Goal: Information Seeking & Learning: Learn about a topic

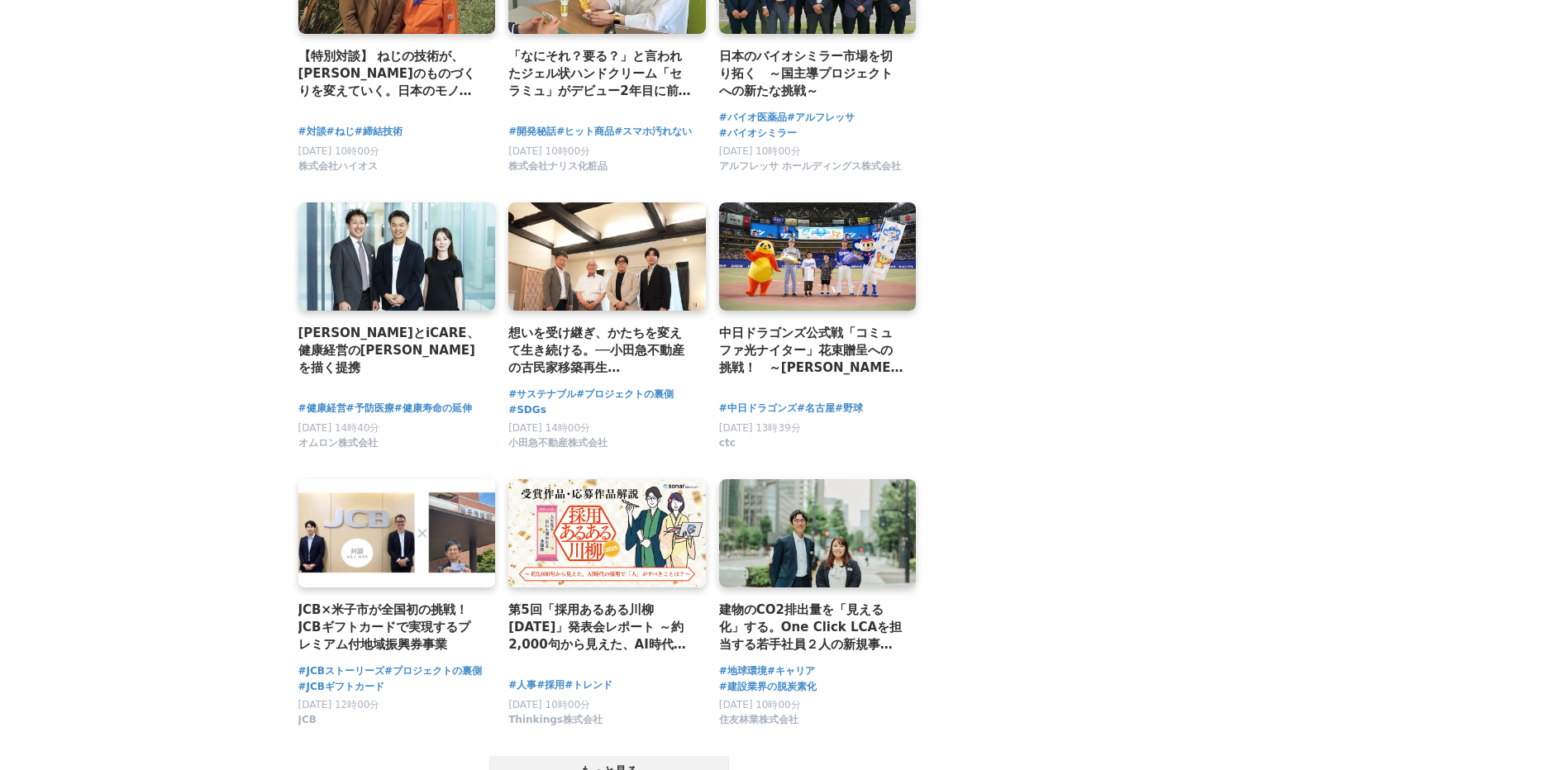
scroll to position [2808, 0]
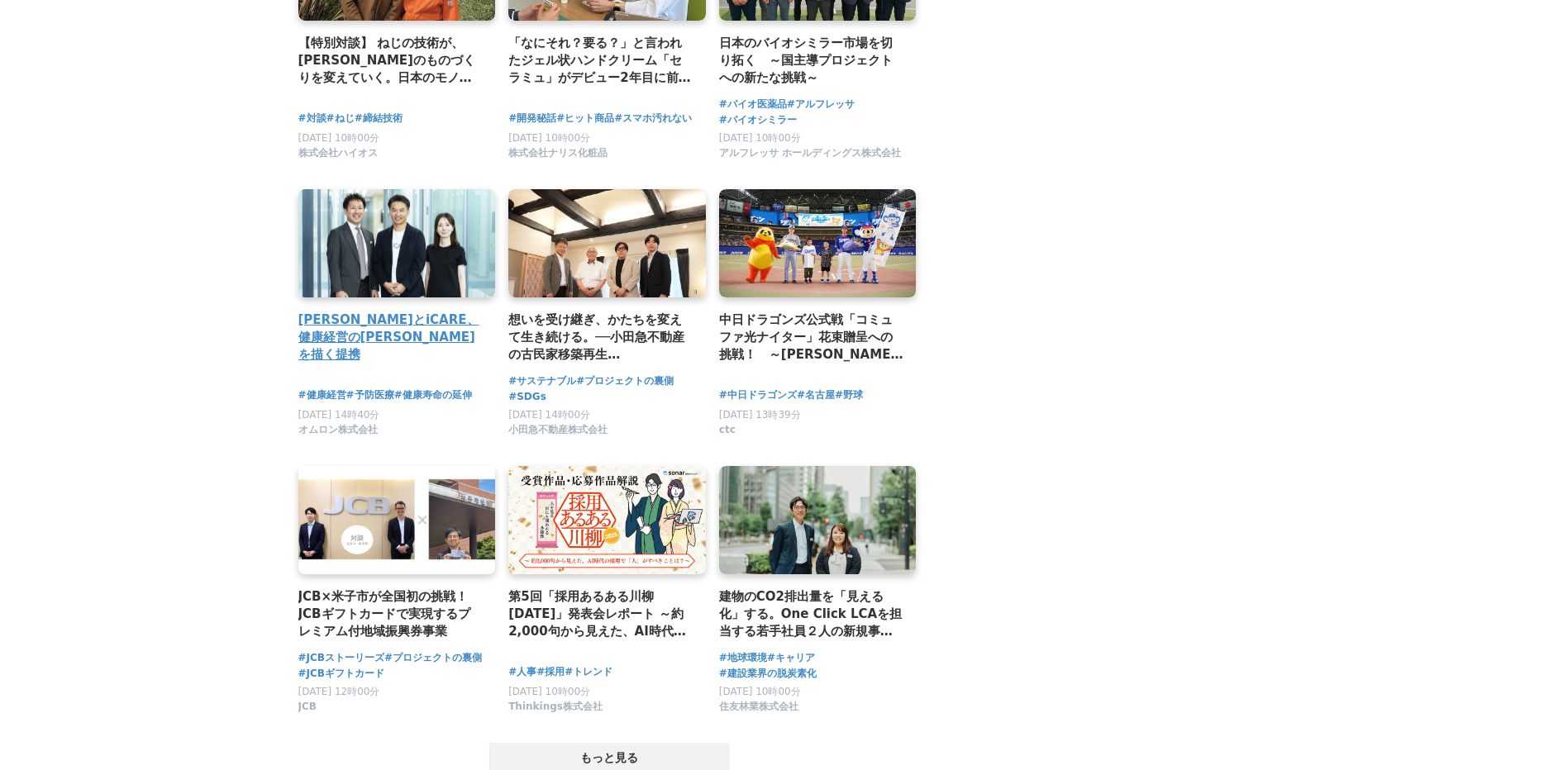
click at [431, 311] on h2 "オムロンとiCARE、健康経営の未来を描く提携" at bounding box center [390, 337] width 184 height 53
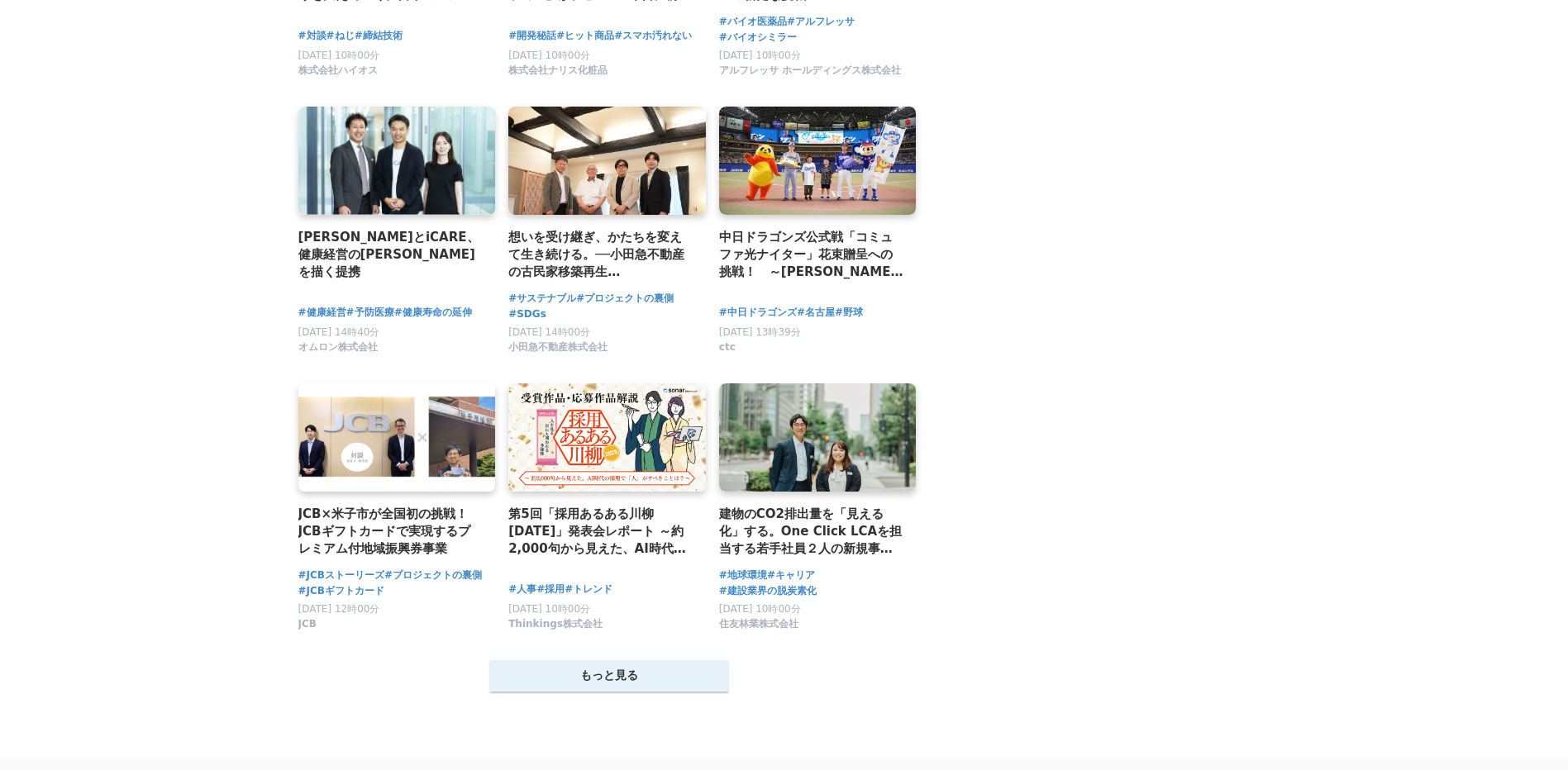
click at [694, 675] on button "もっと見る" at bounding box center [609, 675] width 238 height 32
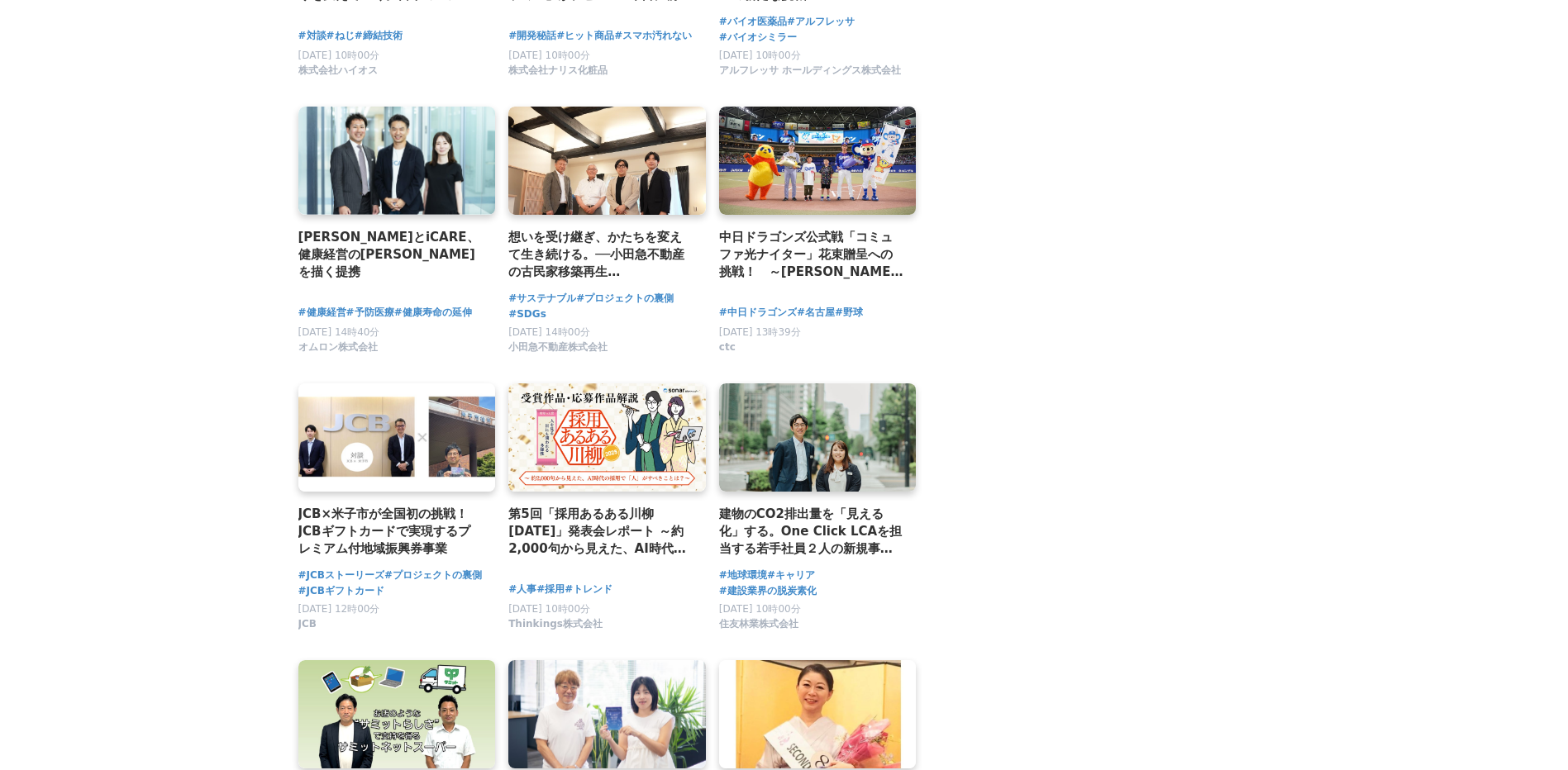
click at [578, 692] on link at bounding box center [607, 714] width 208 height 114
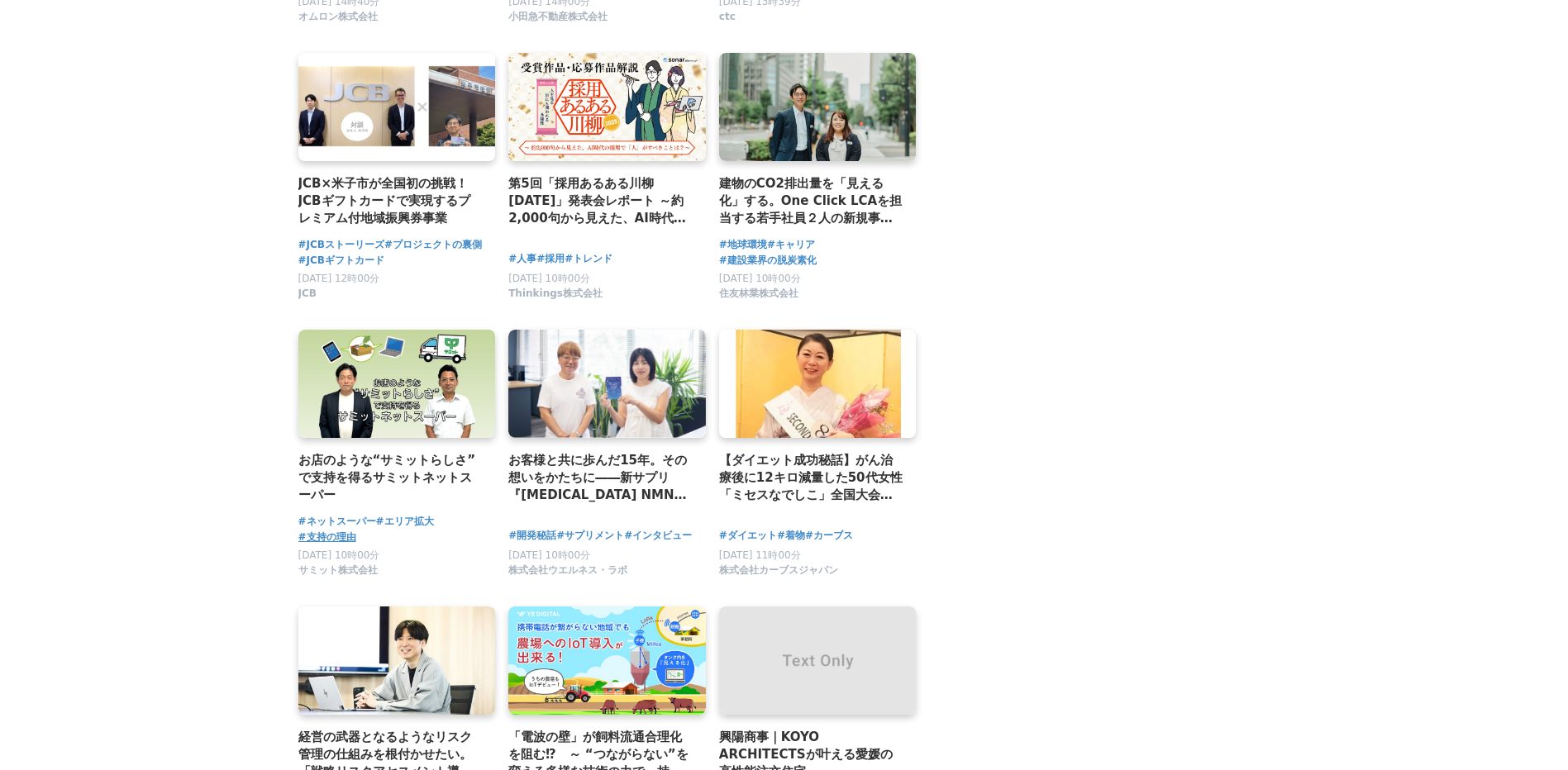
scroll to position [3716, 0]
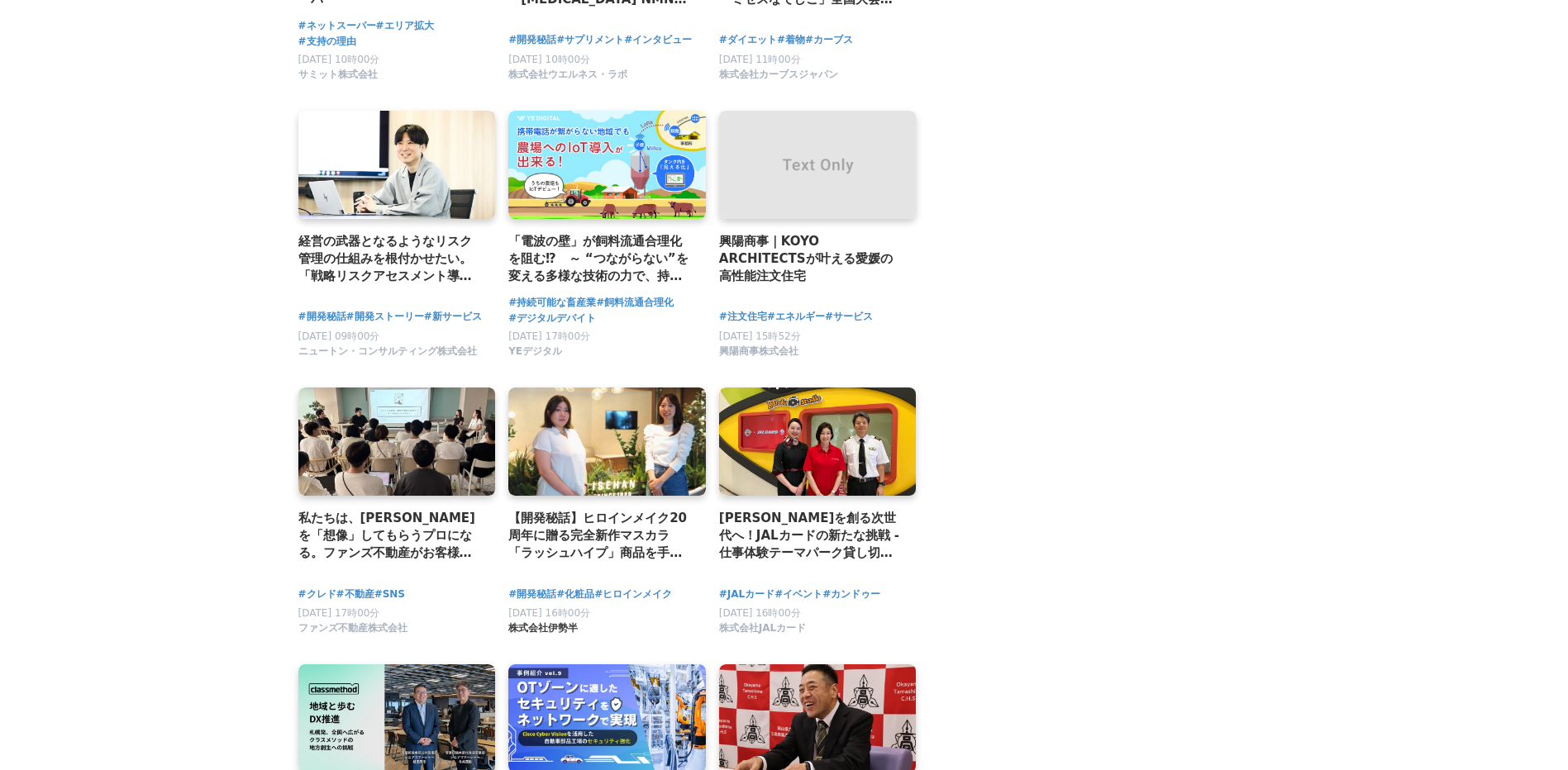
click at [555, 622] on span "株式会社伊勢半" at bounding box center [543, 628] width 70 height 14
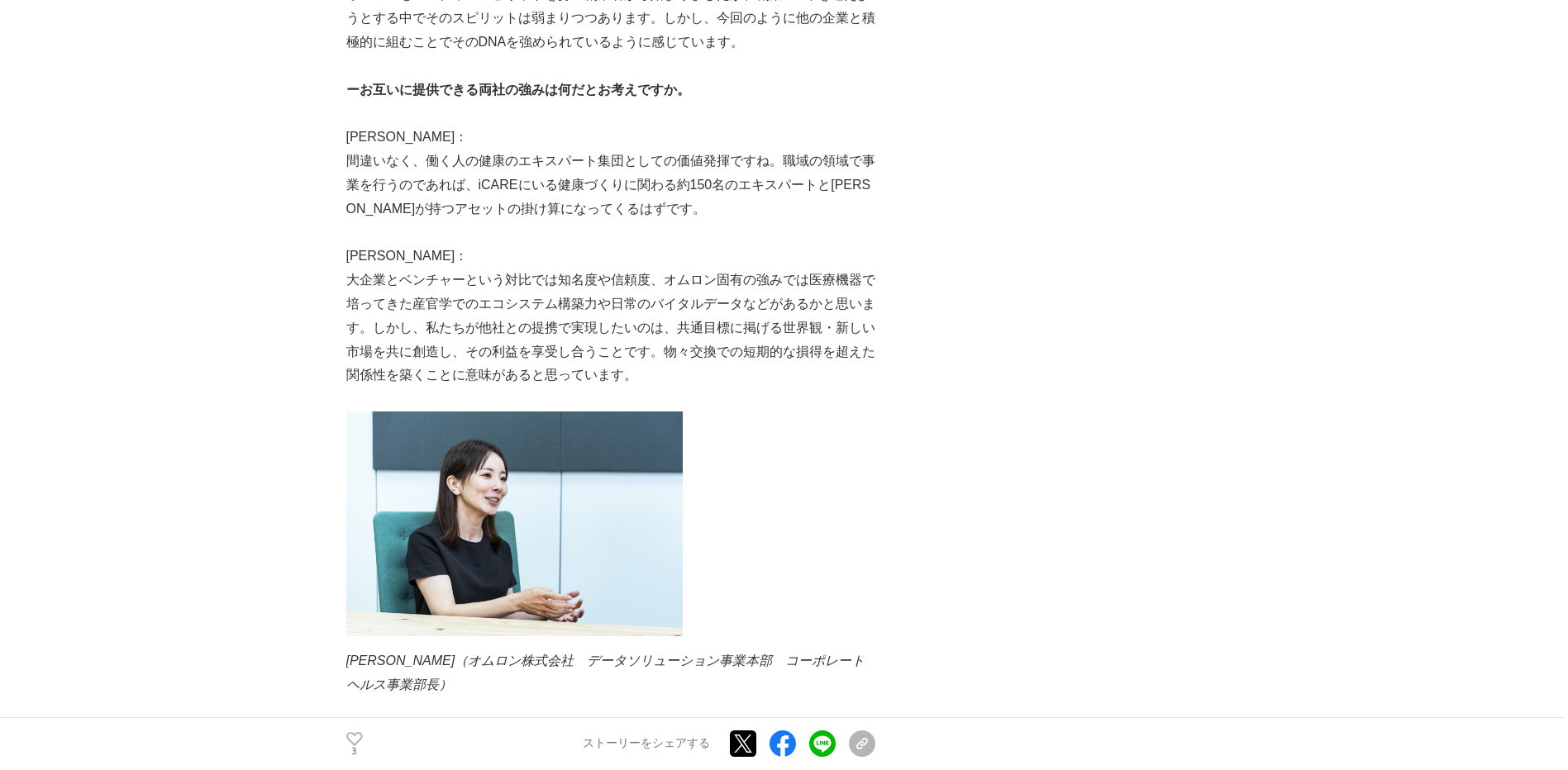
scroll to position [4130, 0]
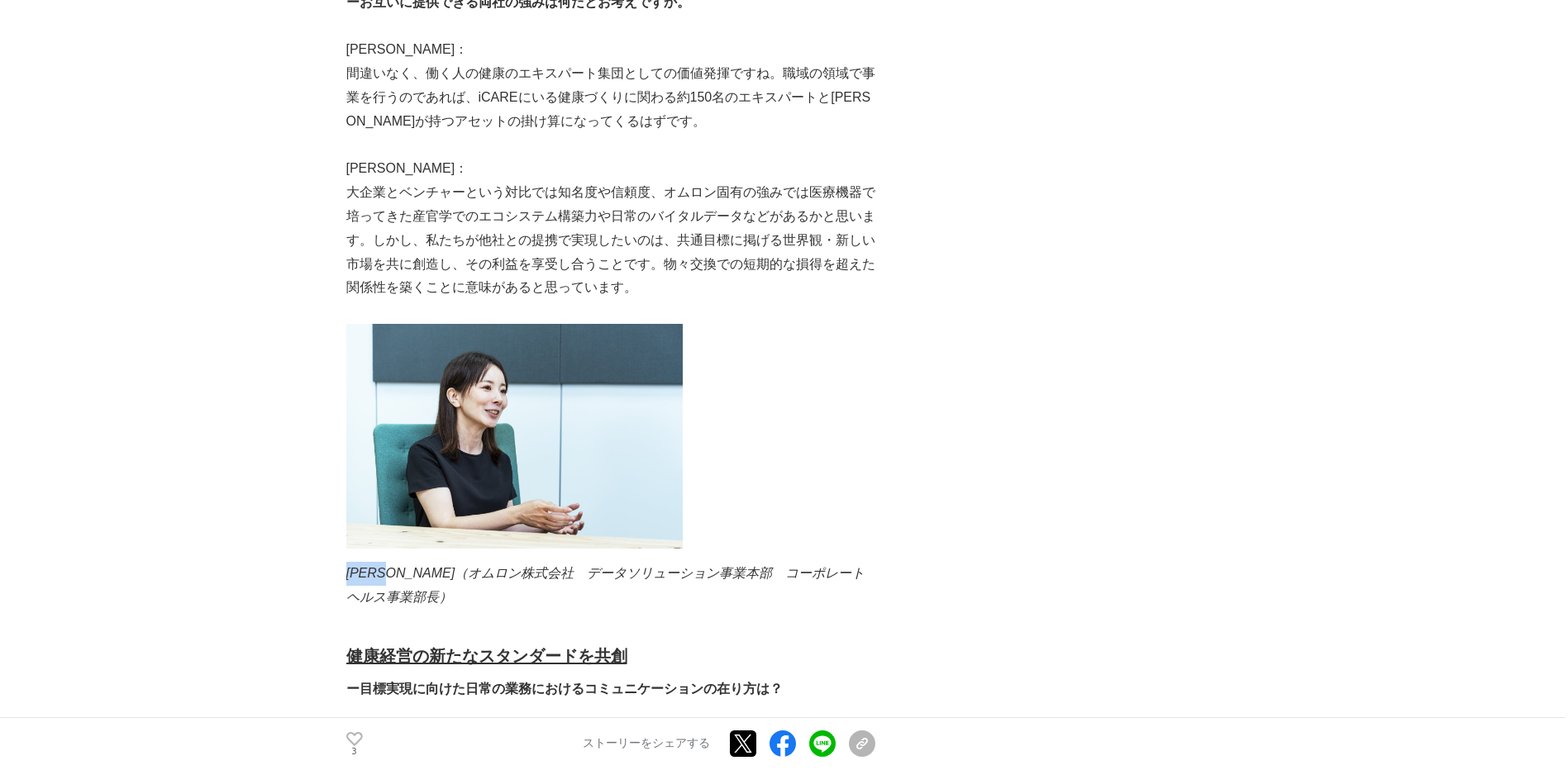
drag, startPoint x: 350, startPoint y: 502, endPoint x: 411, endPoint y: 502, distance: 61.0
click at [411, 566] on em "酒井青良（オムロン株式会社　データソリューション事業本部　コーポレートヘルス事業部長）" at bounding box center [605, 585] width 519 height 38
drag, startPoint x: 411, startPoint y: 502, endPoint x: 402, endPoint y: 503, distance: 9.1
